Goal: Task Accomplishment & Management: Manage account settings

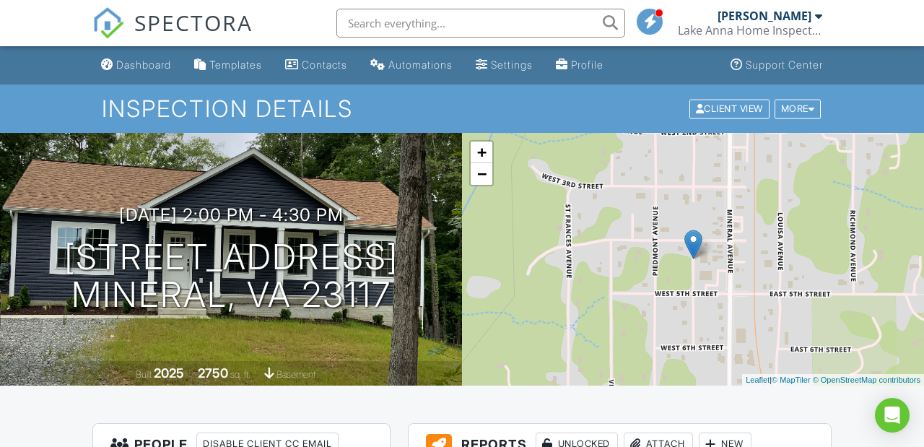
click at [135, 66] on div "Dashboard" at bounding box center [143, 64] width 55 height 12
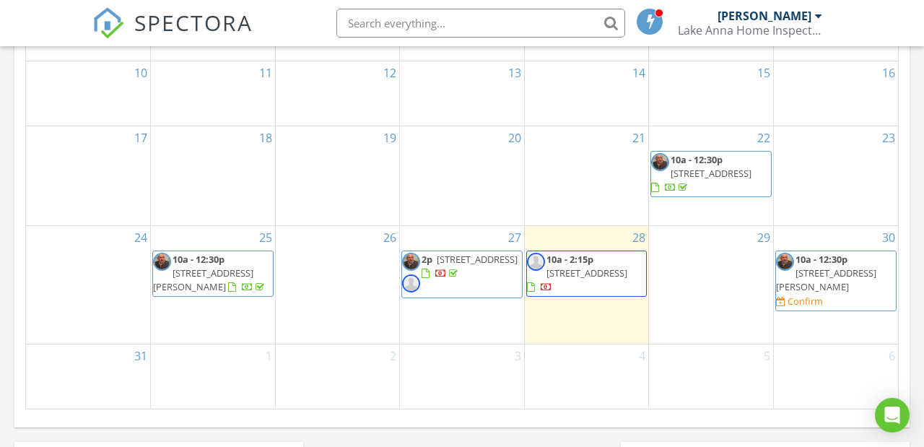
scroll to position [916, 0]
click at [847, 266] on span "32 Keely Ct, Louisa 23093" at bounding box center [826, 279] width 100 height 27
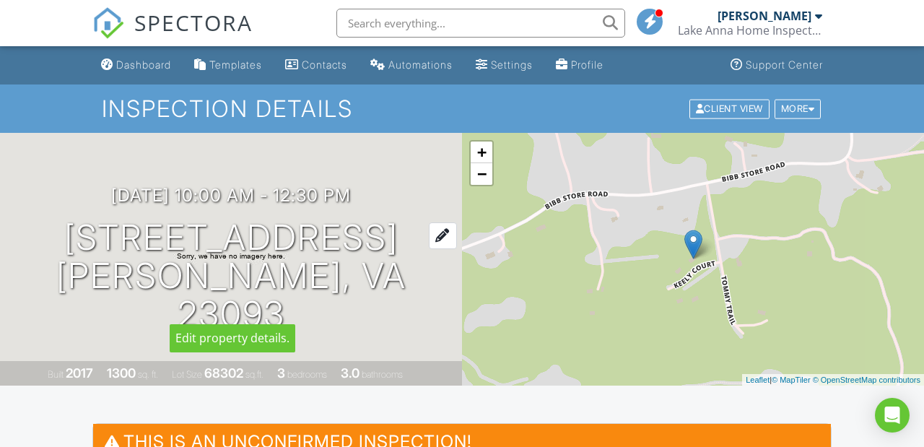
click at [429, 249] on div at bounding box center [443, 235] width 28 height 27
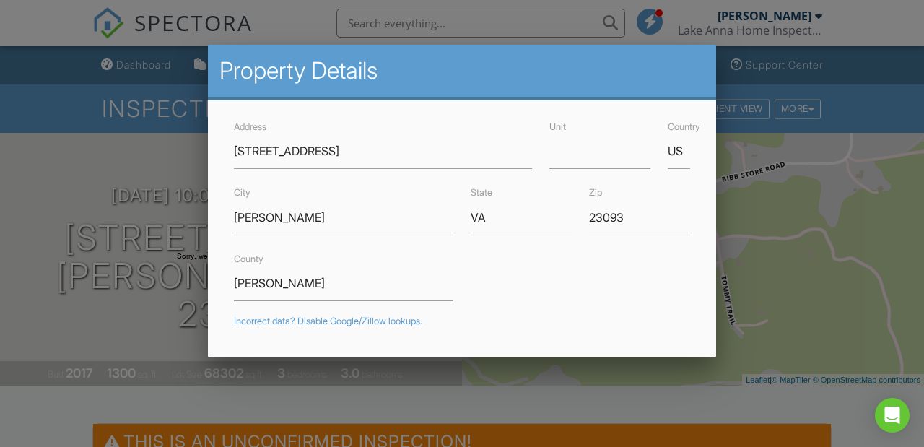
click at [816, 297] on div at bounding box center [462, 207] width 924 height 559
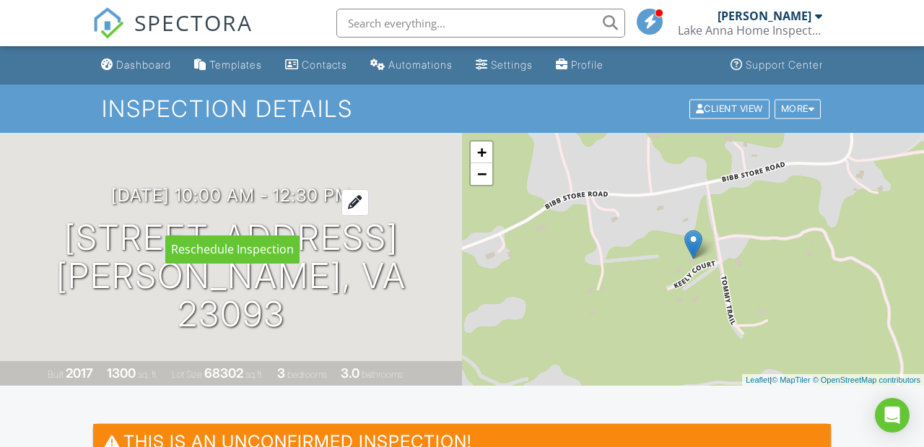
click at [369, 212] on div at bounding box center [355, 202] width 27 height 27
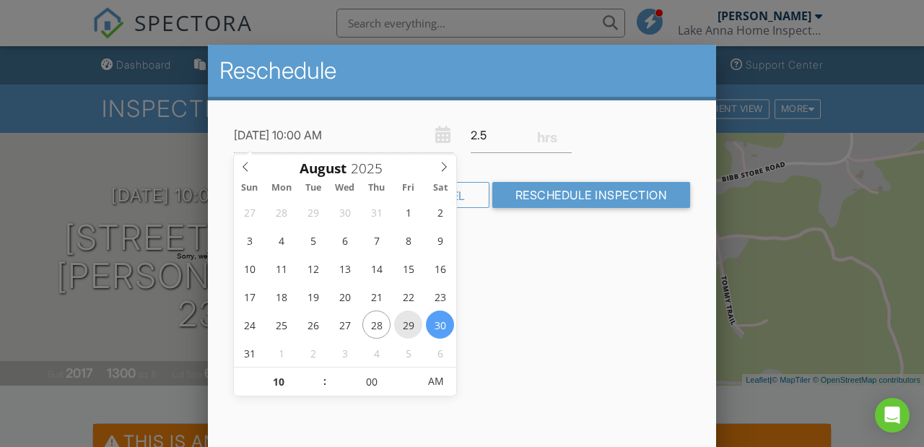
type input "[DATE] 10:00 AM"
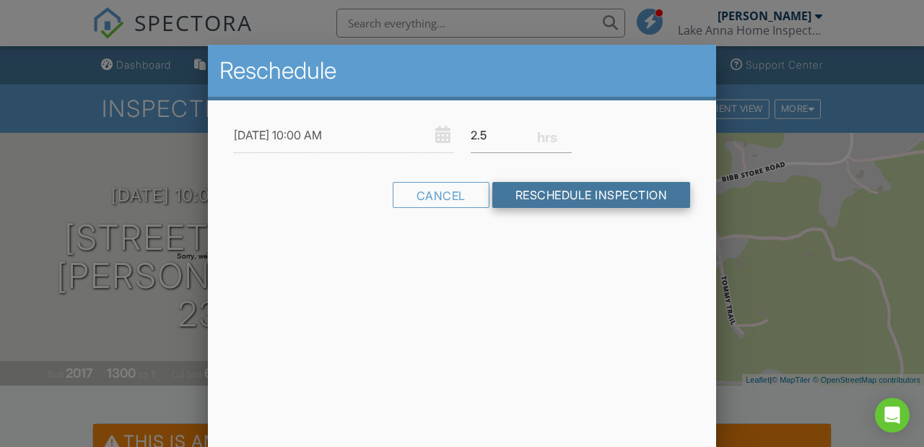
click at [584, 191] on input "Reschedule Inspection" at bounding box center [592, 195] width 199 height 26
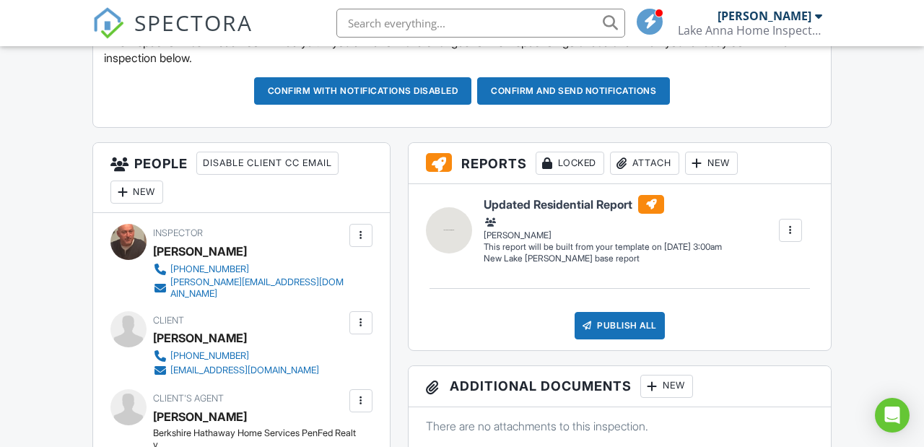
scroll to position [437, 0]
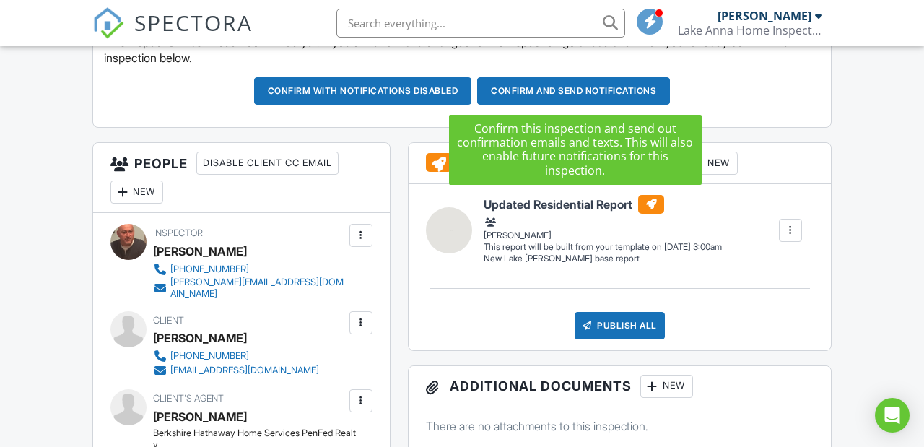
click at [472, 87] on button "Confirm and send notifications" at bounding box center [363, 90] width 218 height 27
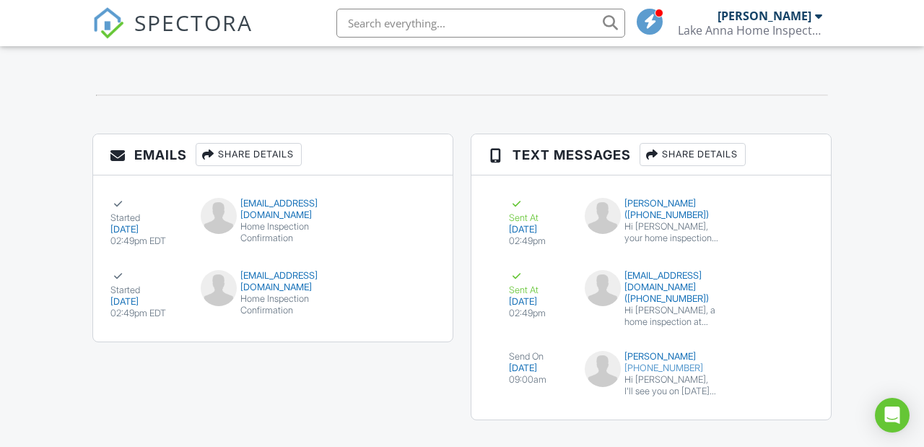
scroll to position [1584, 0]
